Goal: Find specific page/section: Find specific page/section

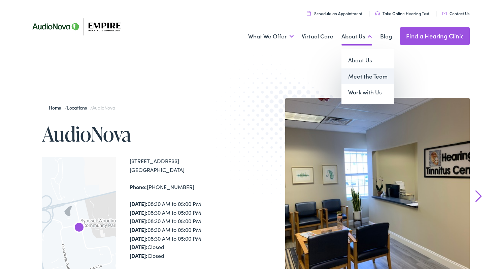
click at [358, 73] on link "Meet the Team" at bounding box center [367, 76] width 53 height 16
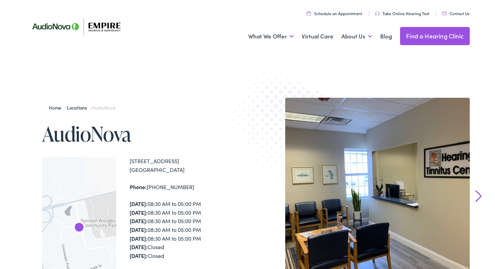
click at [429, 37] on link "Find a Hearing Clinic" at bounding box center [435, 36] width 70 height 18
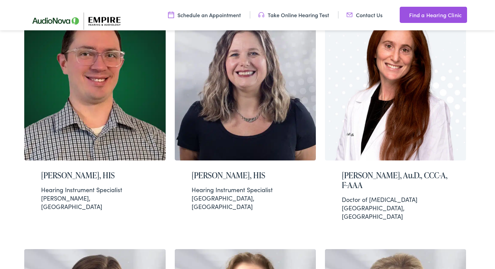
scroll to position [815, 0]
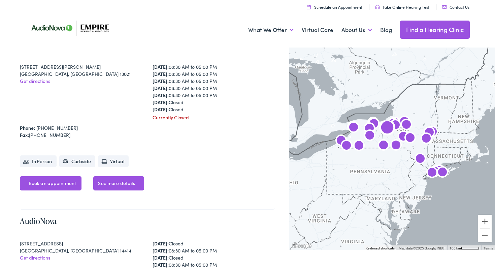
scroll to position [730, 0]
click at [420, 157] on img "AudioNova" at bounding box center [420, 159] width 16 height 16
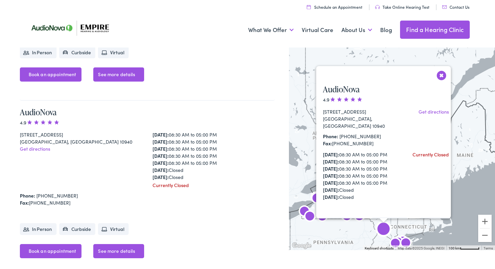
scroll to position [2440, 0]
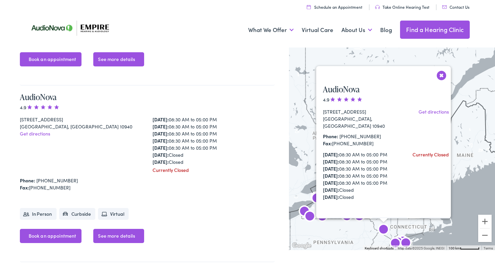
click at [441, 75] on button "Close" at bounding box center [441, 75] width 12 height 12
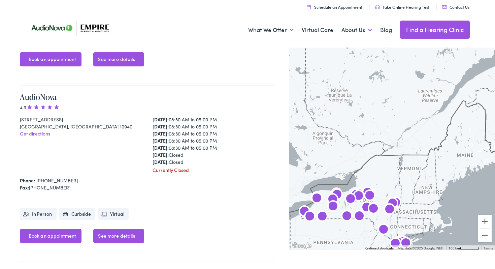
click at [389, 207] on img "AudioNova" at bounding box center [389, 210] width 16 height 16
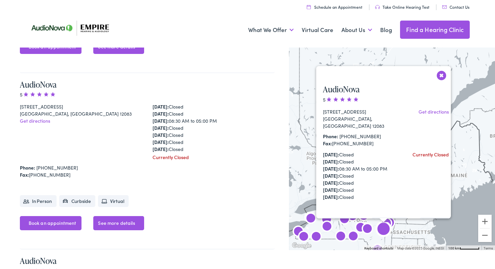
scroll to position [1912, 0]
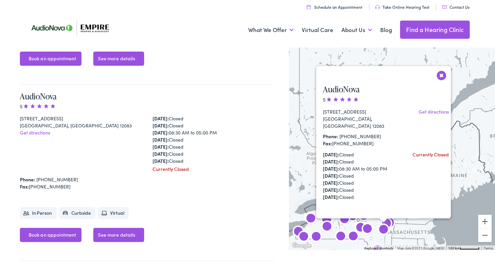
click at [443, 72] on button "Close" at bounding box center [441, 75] width 12 height 12
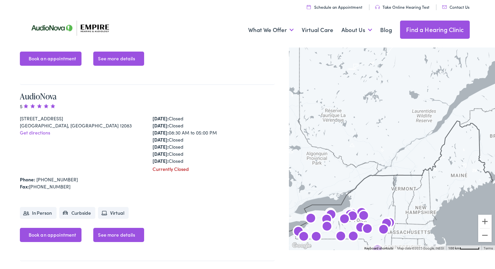
click at [387, 219] on img "AudioNova" at bounding box center [386, 224] width 16 height 16
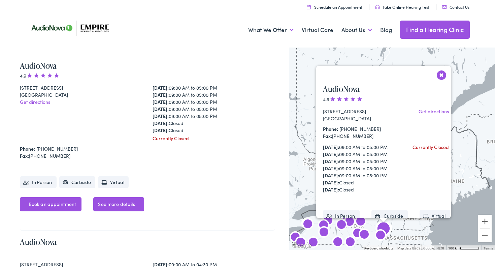
scroll to position [151, 0]
